Goal: Information Seeking & Learning: Learn about a topic

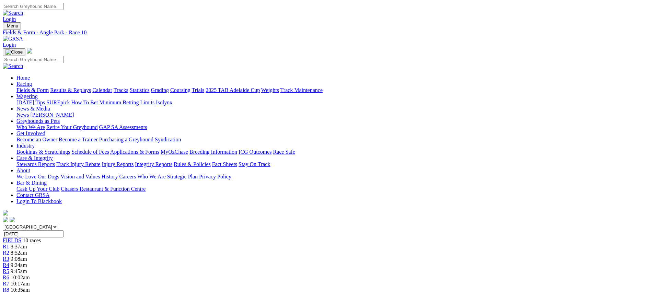
click at [49, 87] on link "Fields & Form" at bounding box center [32, 90] width 32 height 6
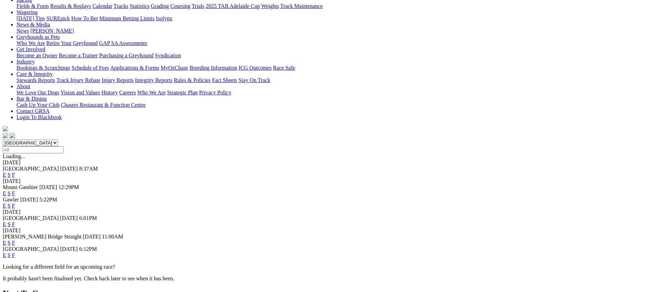
scroll to position [84, 0]
click at [6, 202] on link "E" at bounding box center [4, 205] width 3 height 6
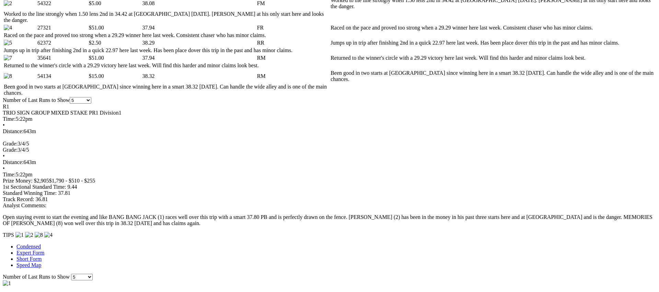
scroll to position [392, 0]
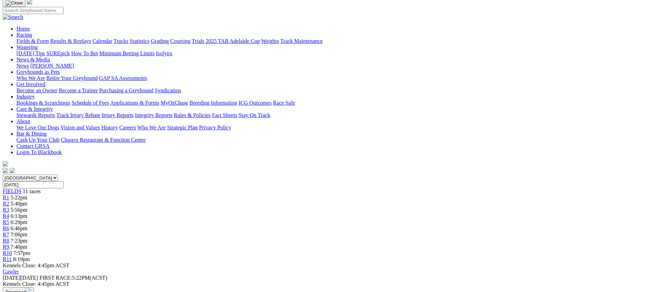
scroll to position [44, 0]
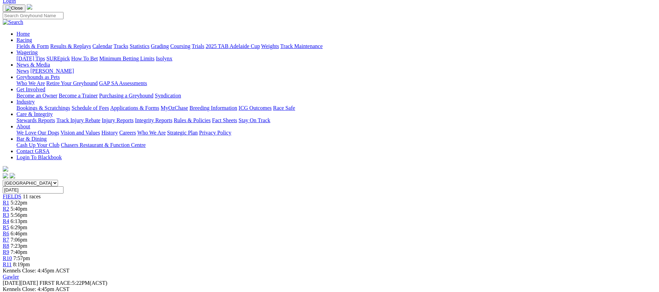
click at [207, 206] on div "R2 5:40pm" at bounding box center [329, 209] width 653 height 6
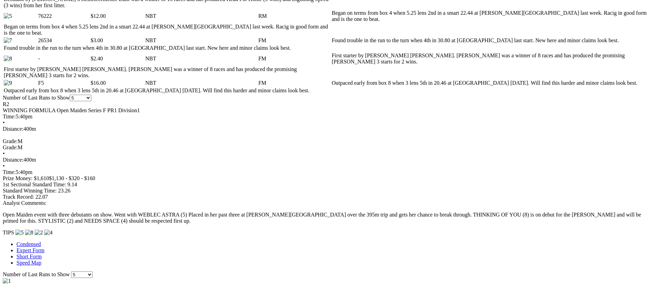
scroll to position [429, 0]
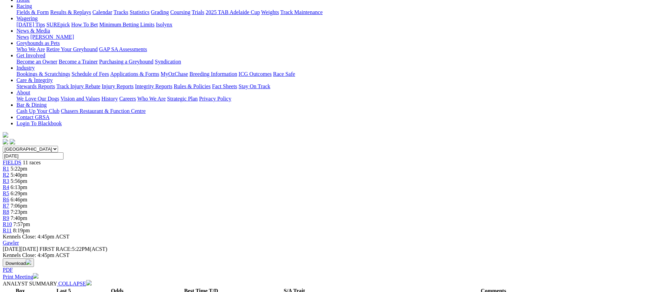
scroll to position [0, 0]
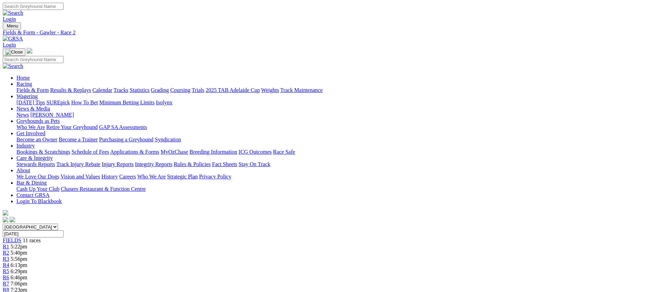
click at [233, 256] on div "R3 5:56pm" at bounding box center [329, 259] width 653 height 6
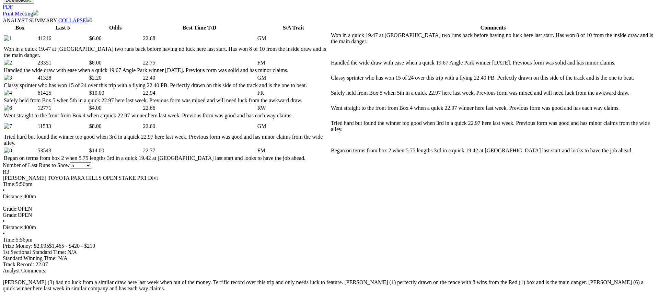
scroll to position [343, 0]
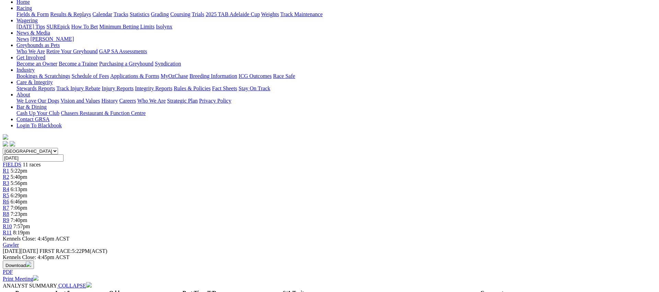
scroll to position [0, 0]
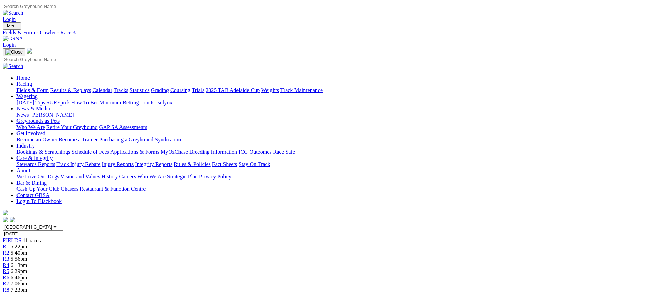
click at [278, 262] on div "R4 6:13pm" at bounding box center [329, 265] width 653 height 6
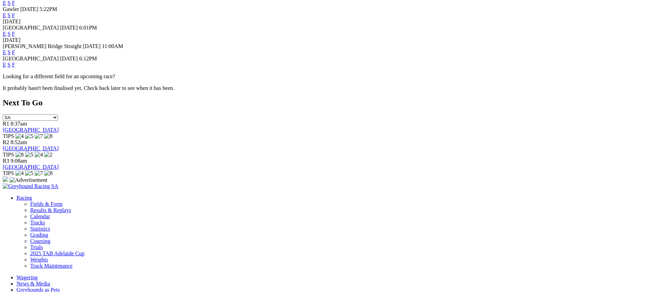
scroll to position [294, 0]
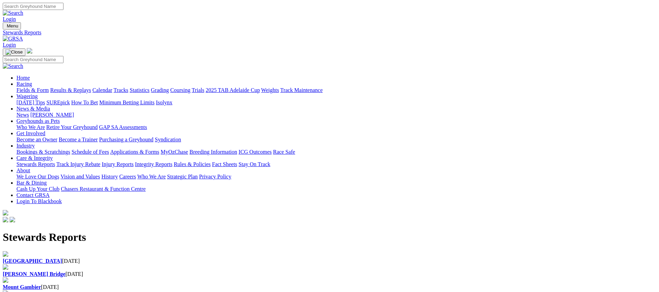
click at [160, 251] on div "[GEOGRAPHIC_DATA] [DATE]" at bounding box center [329, 257] width 653 height 13
click at [228, 271] on div "[PERSON_NAME][GEOGRAPHIC_DATA] [DATE]" at bounding box center [329, 274] width 653 height 6
click at [172, 161] on link "Integrity Reports" at bounding box center [153, 164] width 37 height 6
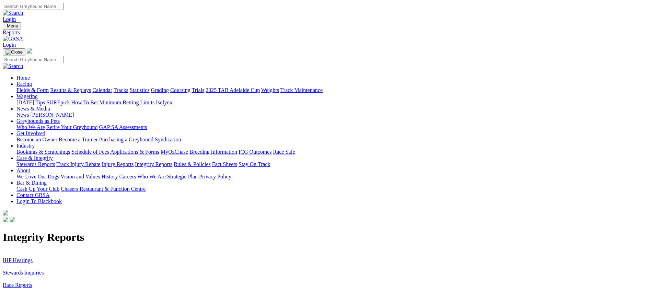
click at [44, 270] on link "Stewards Inquiries" at bounding box center [23, 273] width 41 height 6
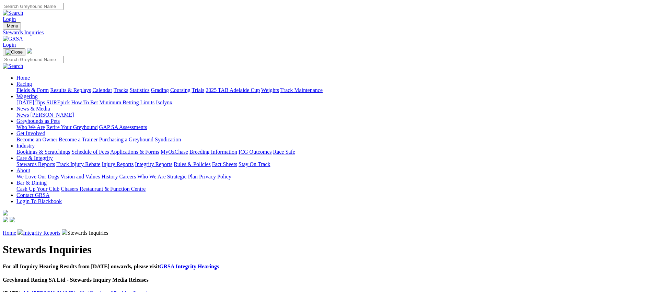
scroll to position [0, 0]
click at [60, 230] on link "Integrity Reports" at bounding box center [41, 233] width 37 height 6
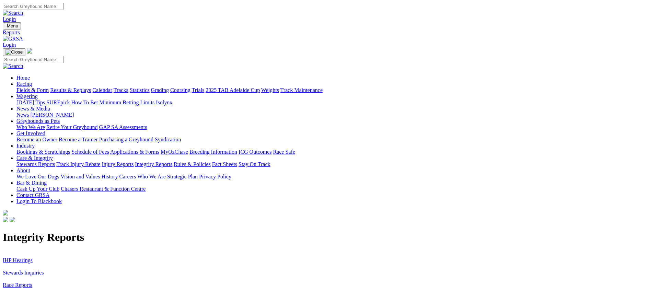
click at [45, 292] on link "Additional Reports" at bounding box center [24, 297] width 42 height 6
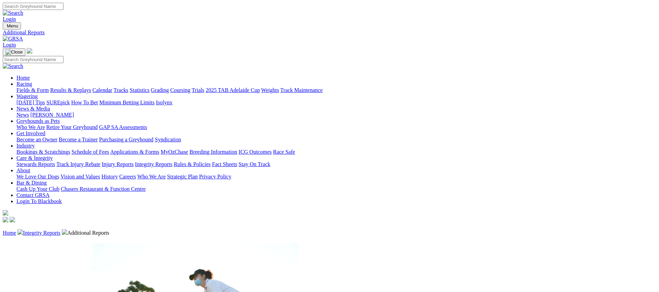
click at [60, 230] on link "Integrity Reports" at bounding box center [41, 233] width 37 height 6
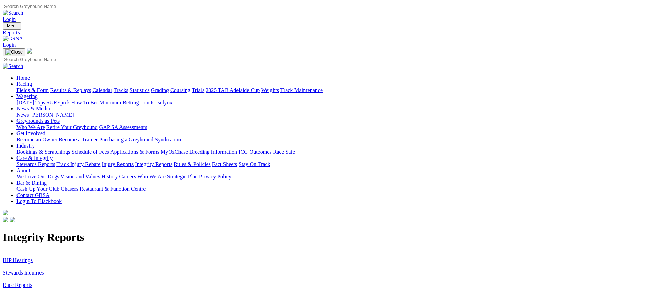
click at [33, 257] on link "IHP Hearings" at bounding box center [18, 260] width 30 height 6
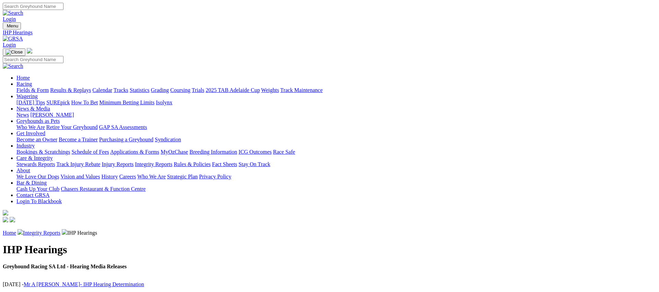
scroll to position [0, 0]
click at [32, 81] on link "Racing" at bounding box center [23, 84] width 15 height 6
click at [49, 87] on link "Fields & Form" at bounding box center [32, 90] width 32 height 6
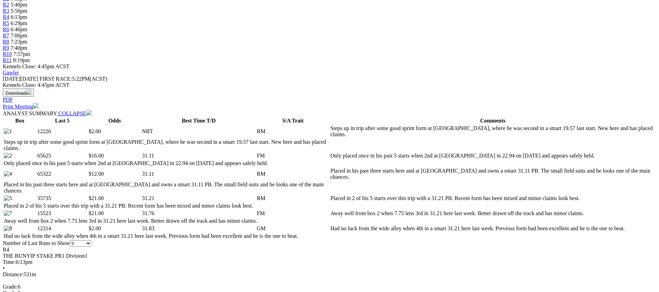
scroll to position [250, 0]
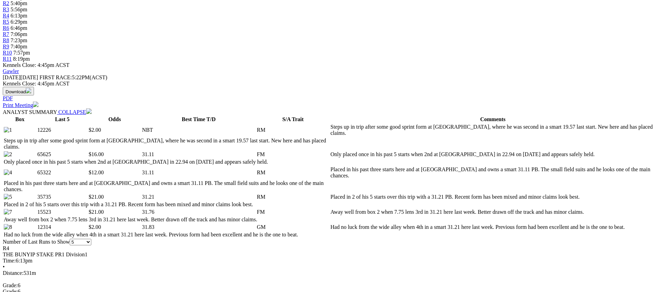
drag, startPoint x: 549, startPoint y: 189, endPoint x: 546, endPoint y: 188, distance: 3.4
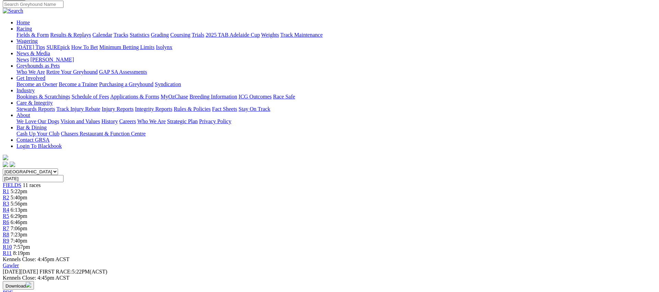
scroll to position [0, 0]
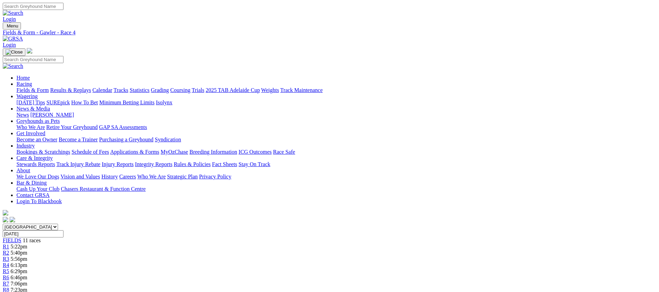
click at [316, 268] on div "R5 6:29pm" at bounding box center [329, 271] width 653 height 6
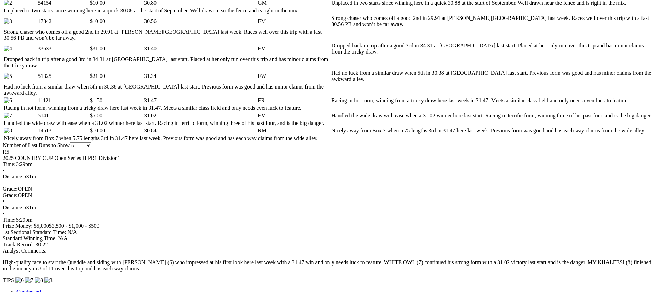
scroll to position [389, 0]
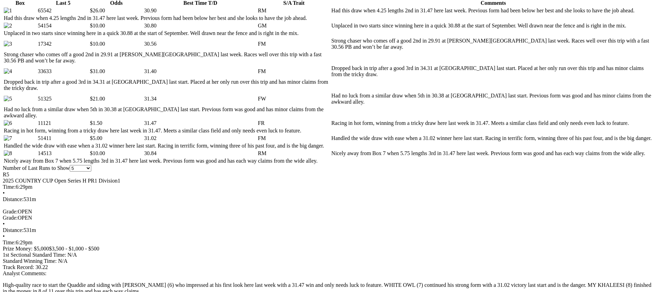
scroll to position [370, 0]
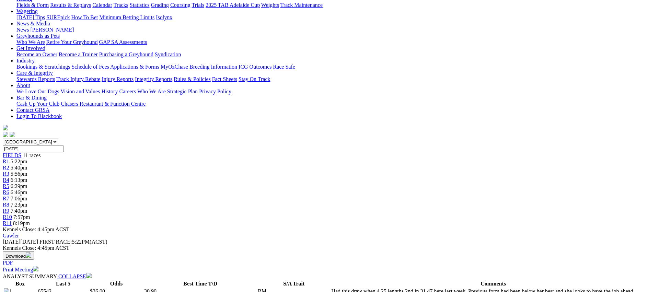
scroll to position [0, 0]
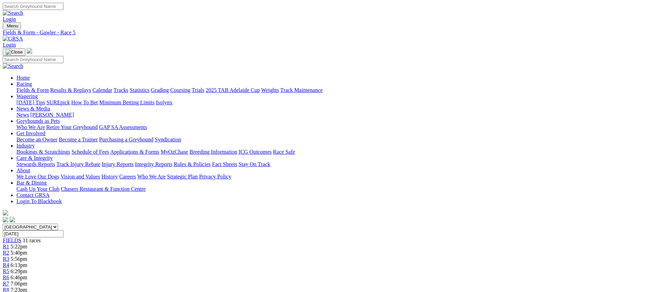
click at [351, 275] on div "R6 6:46pm" at bounding box center [329, 278] width 653 height 6
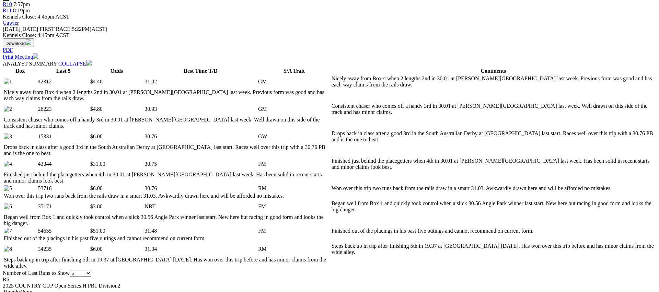
scroll to position [300, 0]
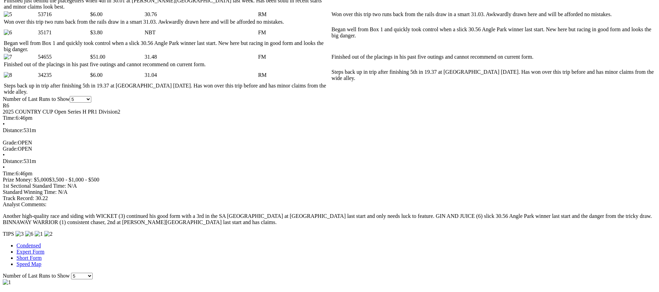
scroll to position [471, 0]
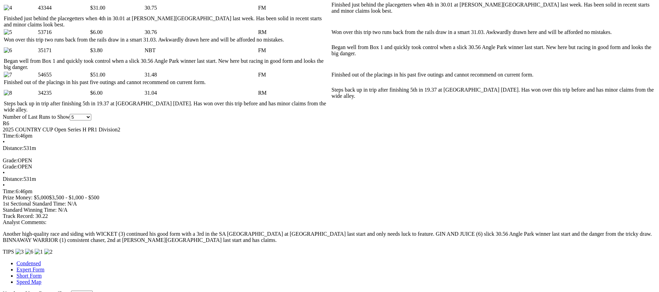
scroll to position [453, 0]
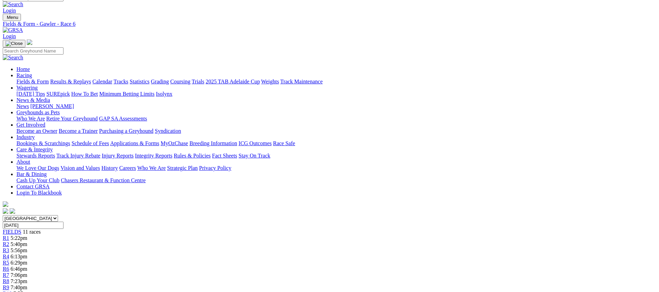
scroll to position [8, 0]
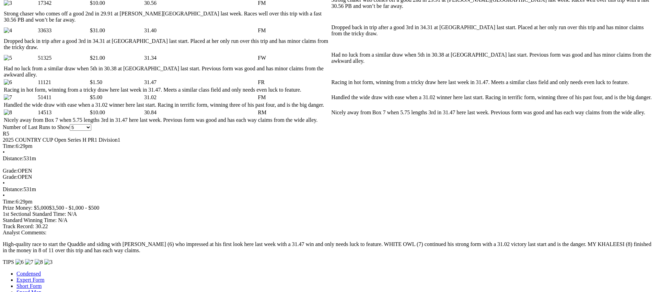
scroll to position [407, 0]
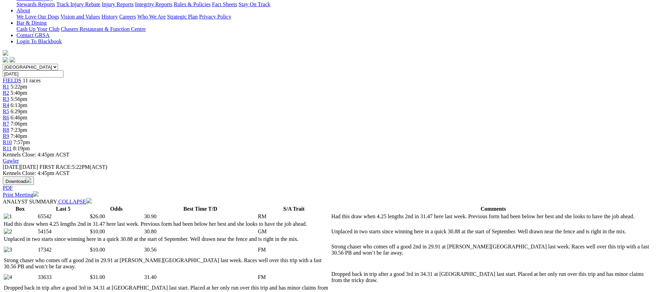
scroll to position [0, 0]
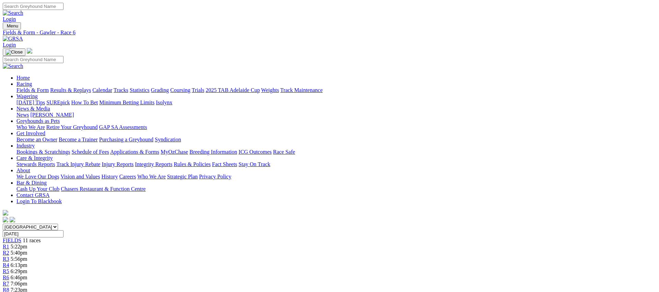
click at [387, 281] on div "R7 7:06pm" at bounding box center [329, 284] width 653 height 6
click at [9, 287] on span "R8" at bounding box center [6, 290] width 7 height 6
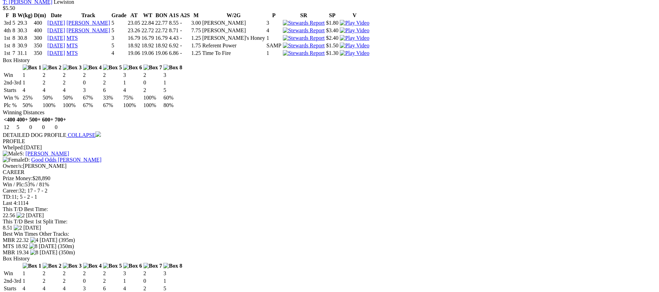
scroll to position [748, 0]
drag, startPoint x: 548, startPoint y: 106, endPoint x: 416, endPoint y: 108, distance: 132.5
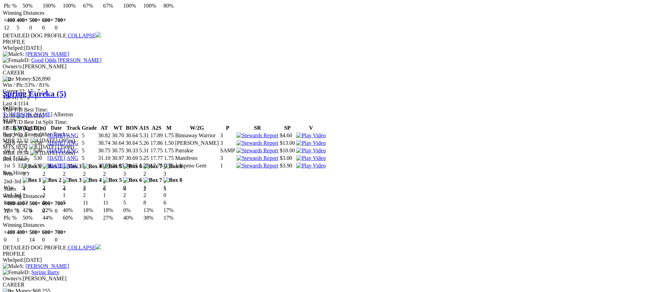
scroll to position [862, 0]
